Goal: Task Accomplishment & Management: Complete application form

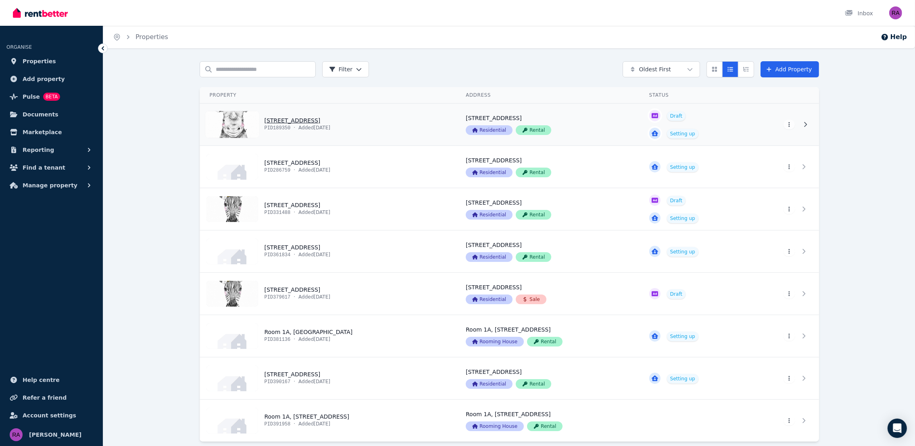
click at [430, 128] on link "View property details" at bounding box center [328, 125] width 256 height 42
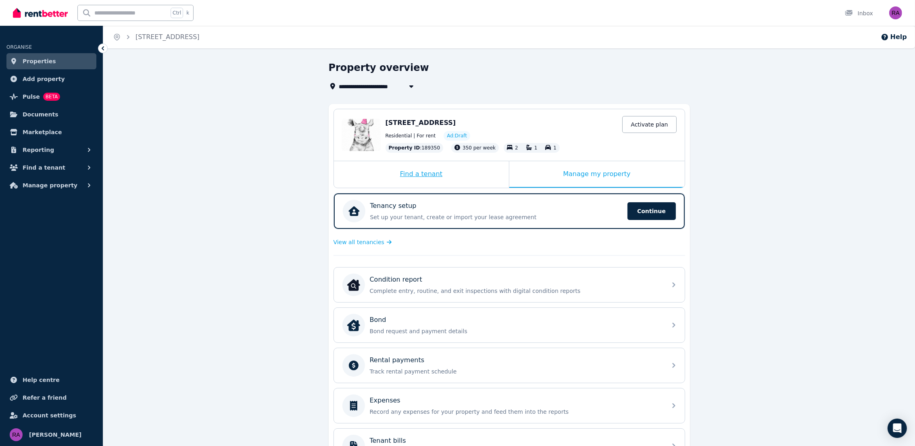
click at [480, 181] on div "Find a tenant" at bounding box center [421, 174] width 175 height 27
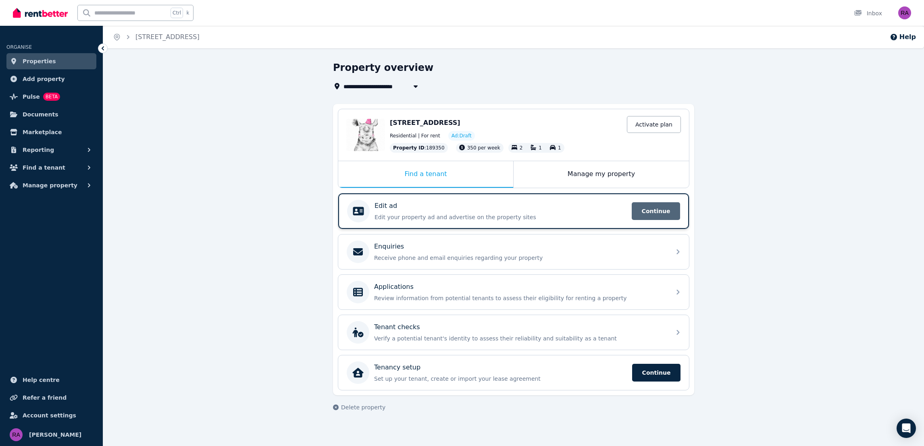
click at [655, 214] on span "Continue" at bounding box center [656, 211] width 48 height 18
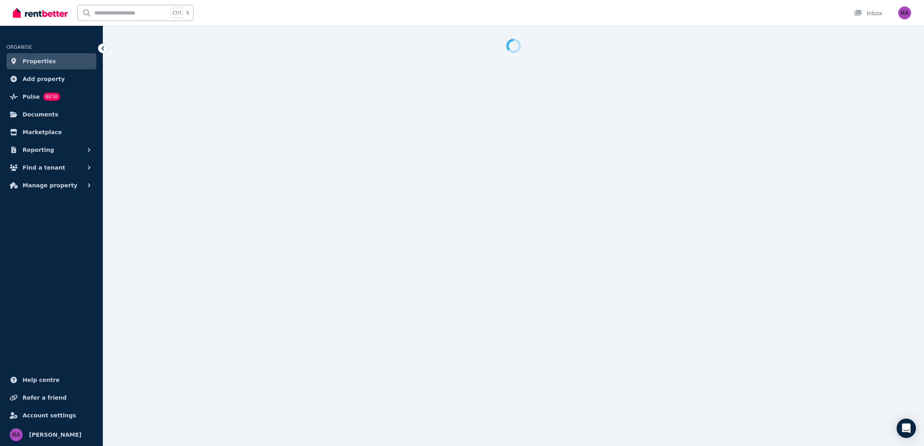
select select "**"
select select "**********"
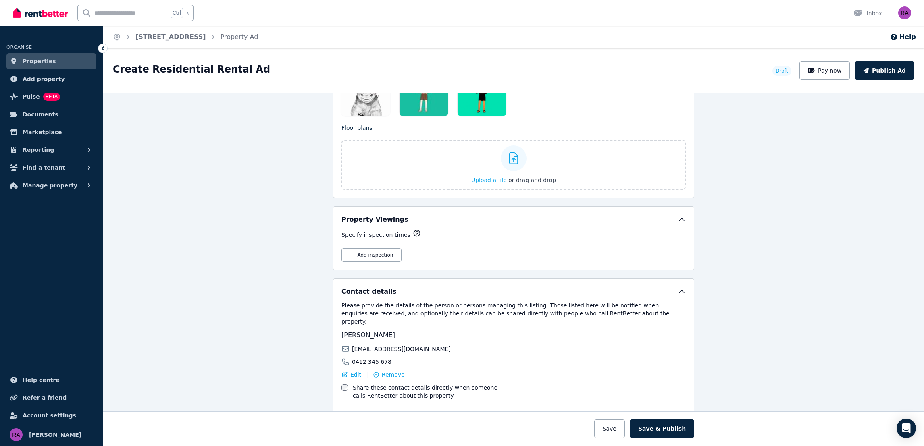
scroll to position [967, 0]
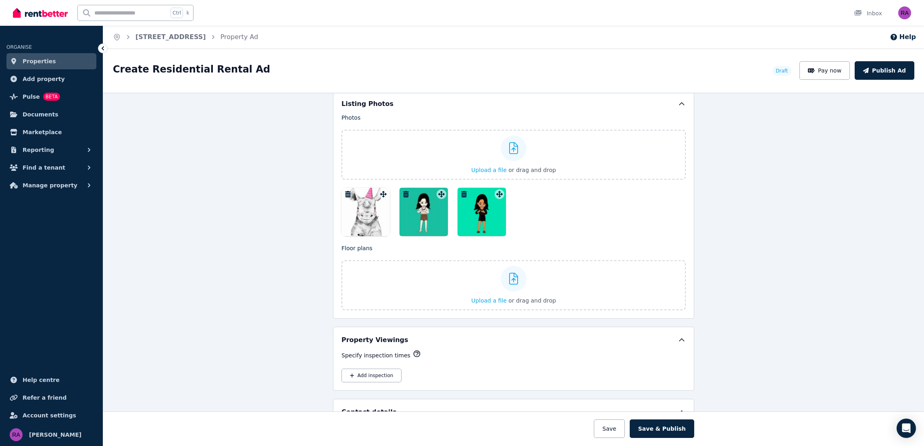
click at [402, 197] on icon "button" at bounding box center [406, 194] width 8 height 6
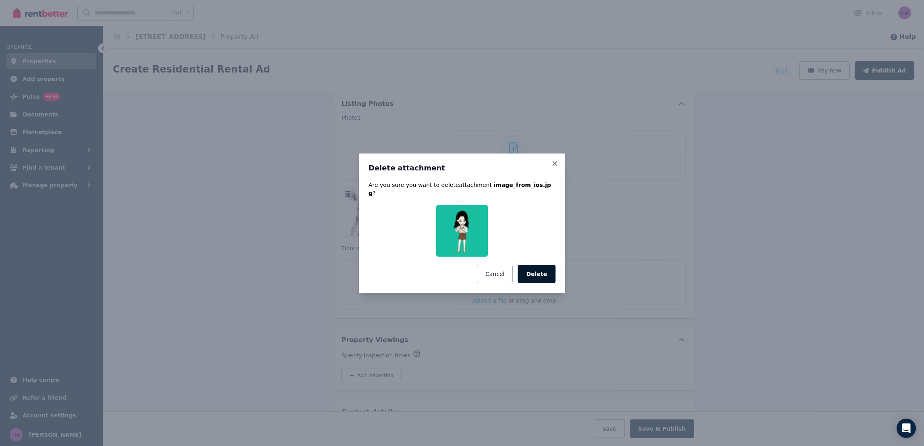
click at [536, 271] on button "Delete" at bounding box center [537, 274] width 38 height 19
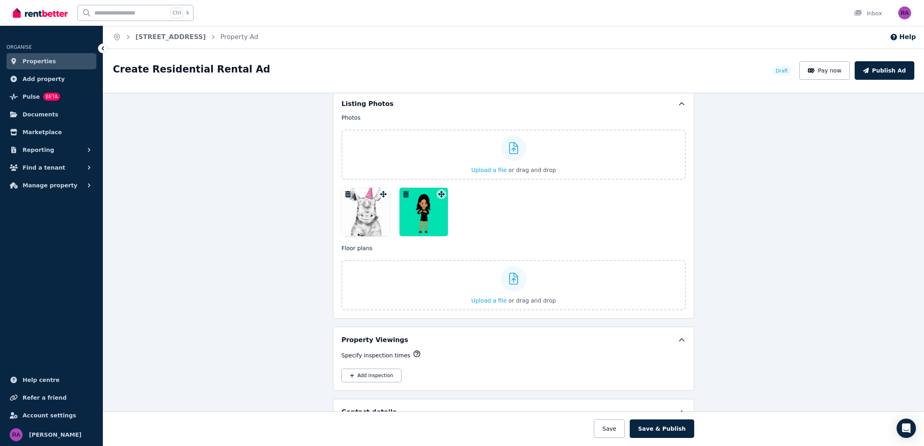
click at [402, 193] on icon "button" at bounding box center [406, 194] width 8 height 6
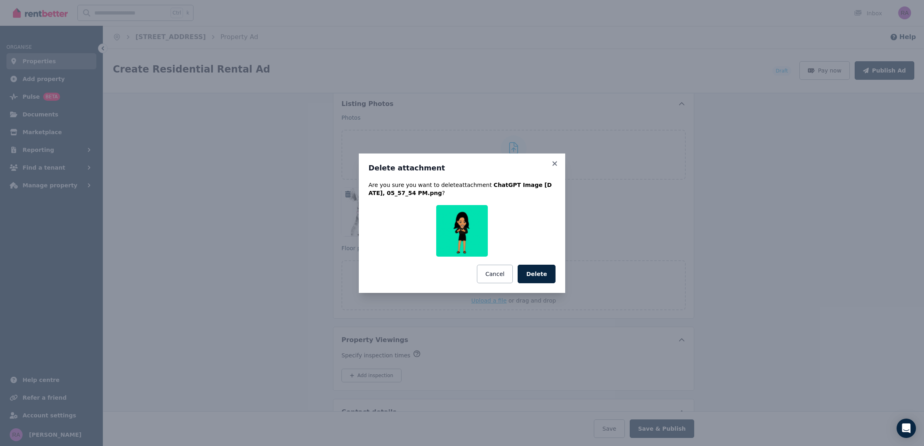
drag, startPoint x: 536, startPoint y: 273, endPoint x: 507, endPoint y: 272, distance: 28.6
click at [535, 274] on button "Delete" at bounding box center [537, 274] width 38 height 19
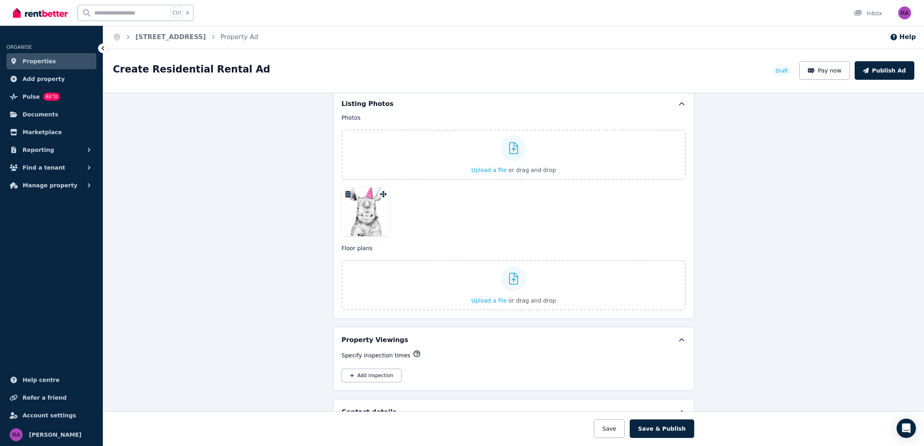
click at [344, 196] on icon "button" at bounding box center [348, 194] width 8 height 6
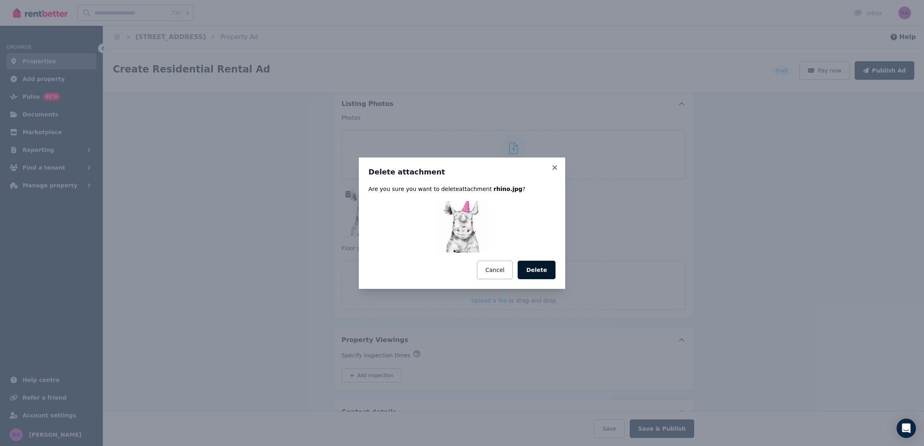
click at [547, 271] on button "Delete" at bounding box center [537, 270] width 38 height 19
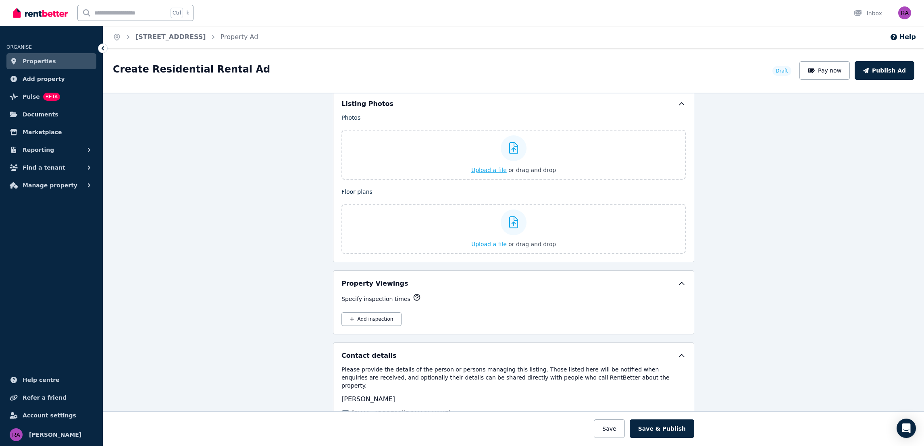
click at [489, 176] on div "Upload a file or drag and drop" at bounding box center [513, 155] width 85 height 48
click at [0, 0] on input "Upload a file or drag and drop" at bounding box center [0, 0] width 0 height 0
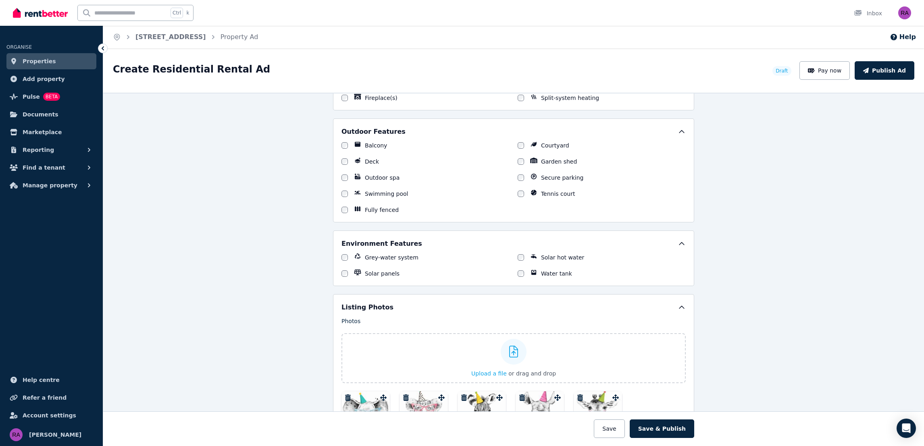
scroll to position [873, 0]
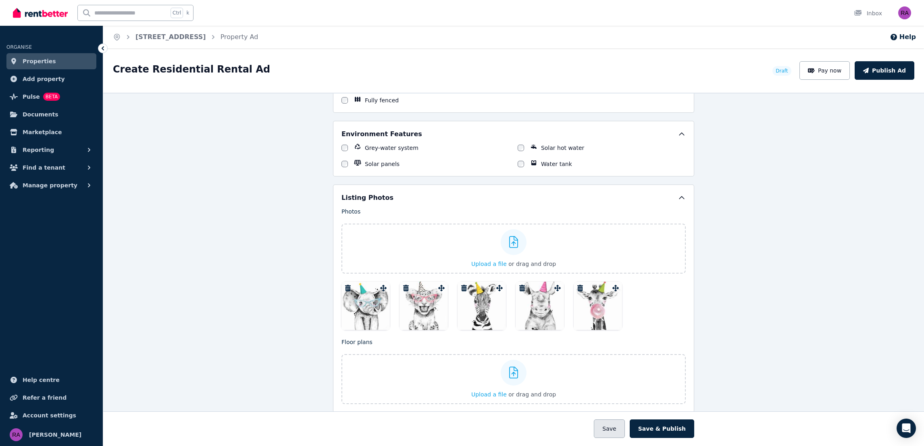
click at [616, 430] on button "Save" at bounding box center [609, 429] width 31 height 19
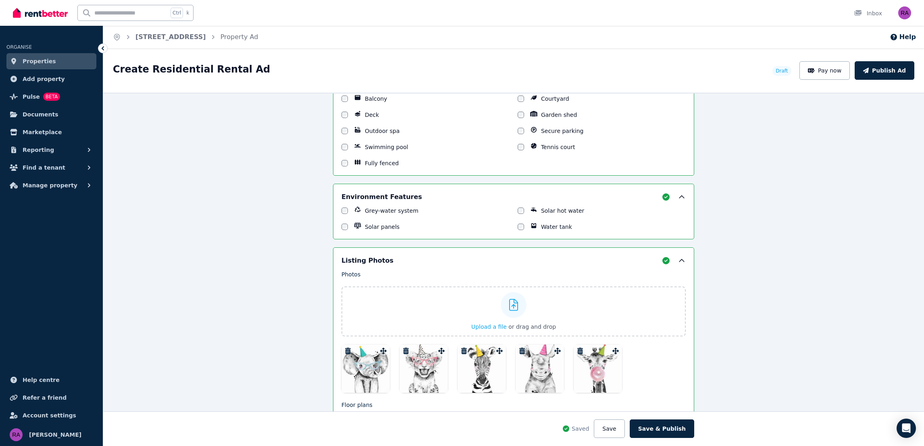
scroll to position [936, 0]
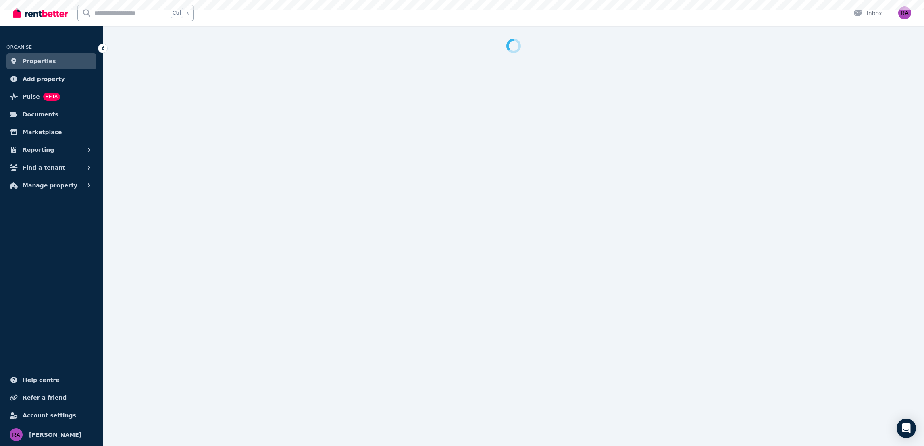
select select "**"
select select "**********"
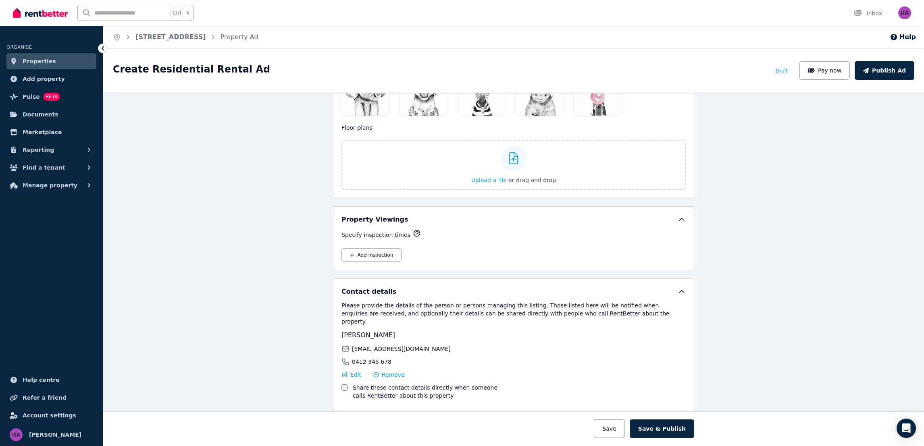
scroll to position [967, 0]
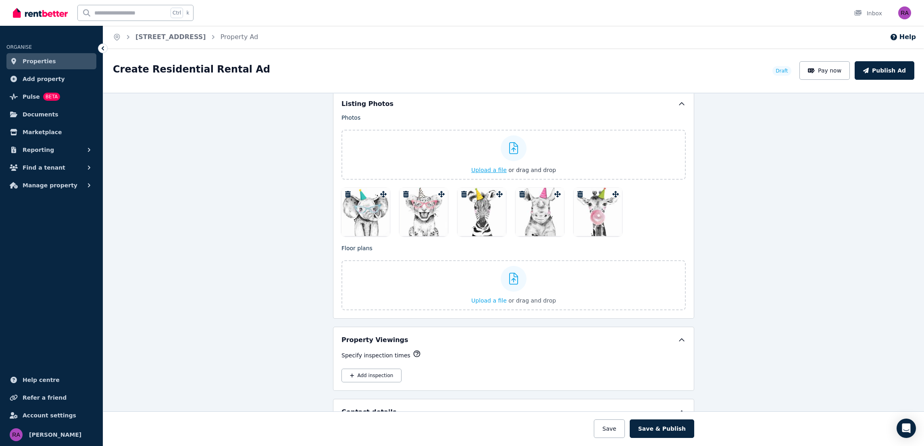
click at [482, 171] on span "Upload a file" at bounding box center [488, 170] width 35 height 6
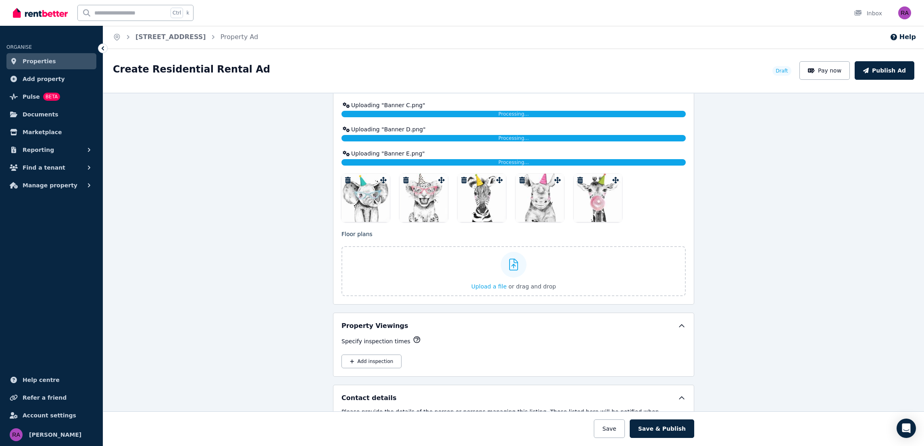
scroll to position [1042, 0]
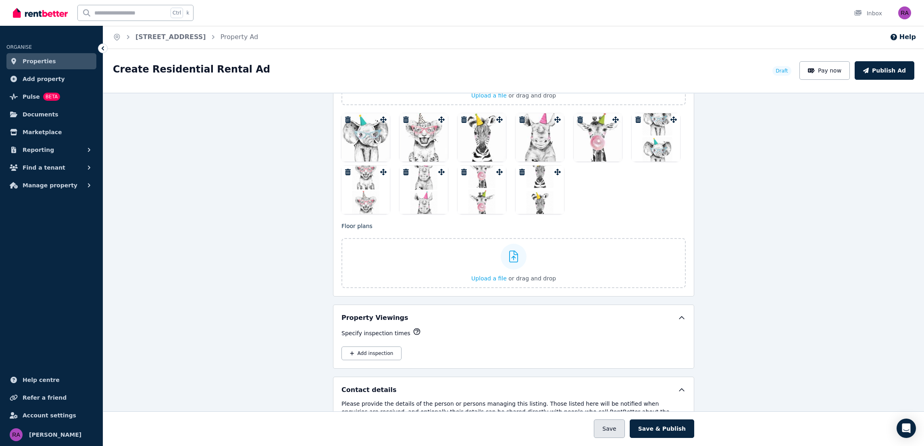
click at [604, 430] on button "Save" at bounding box center [609, 429] width 31 height 19
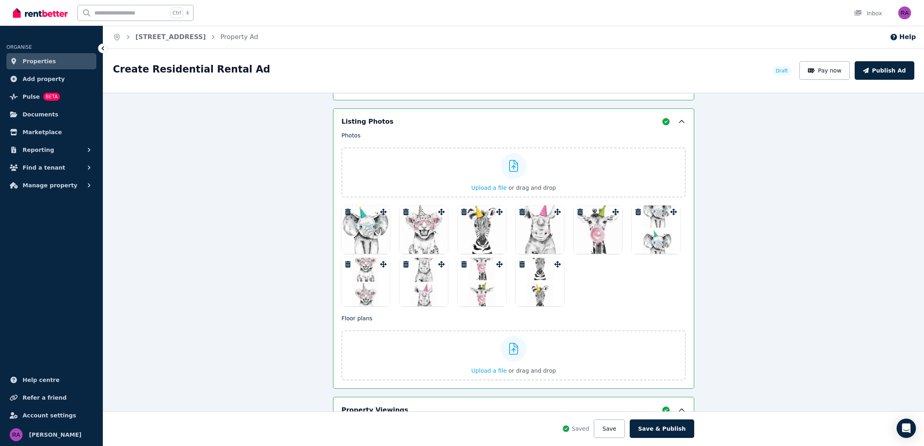
scroll to position [1109, 0]
